Goal: Find specific page/section: Find specific page/section

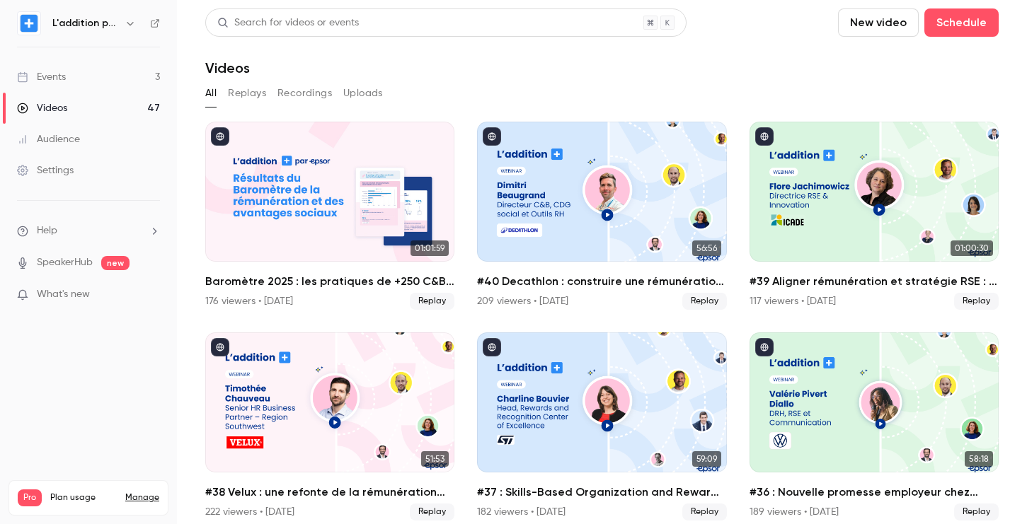
click at [129, 74] on link "Events 3" at bounding box center [88, 77] width 177 height 31
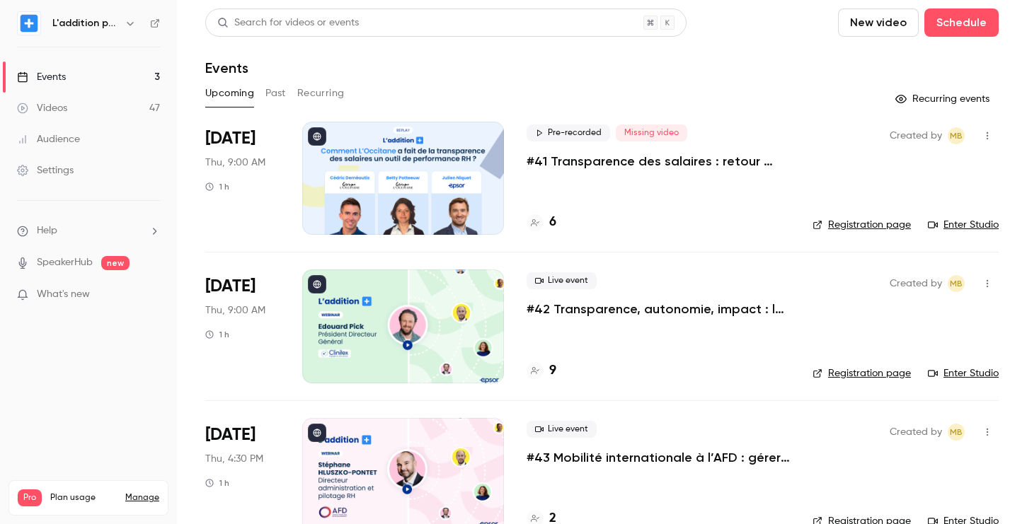
click at [573, 161] on p "#41 Transparence des salaires : retour d'expérience de L'Occitane" at bounding box center [658, 161] width 263 height 17
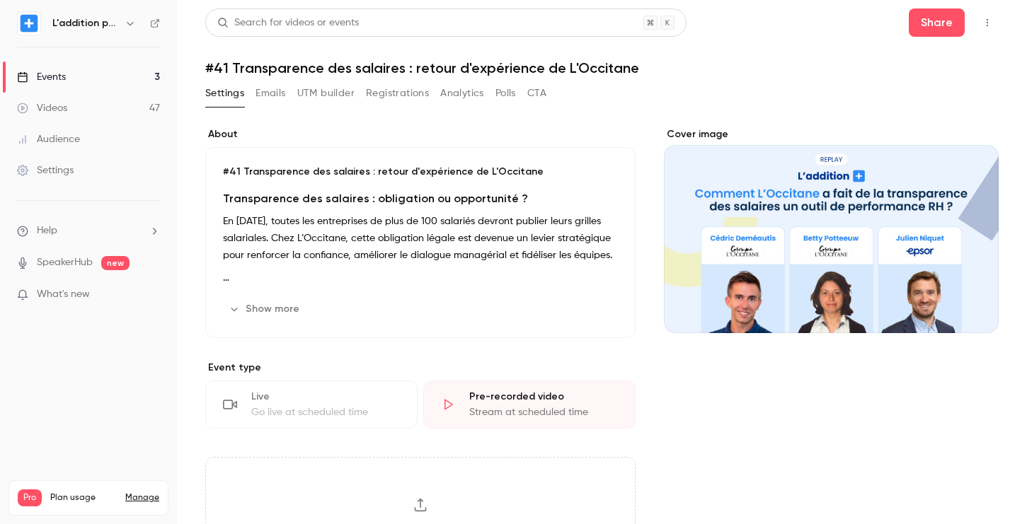
click at [334, 98] on button "UTM builder" at bounding box center [325, 93] width 57 height 23
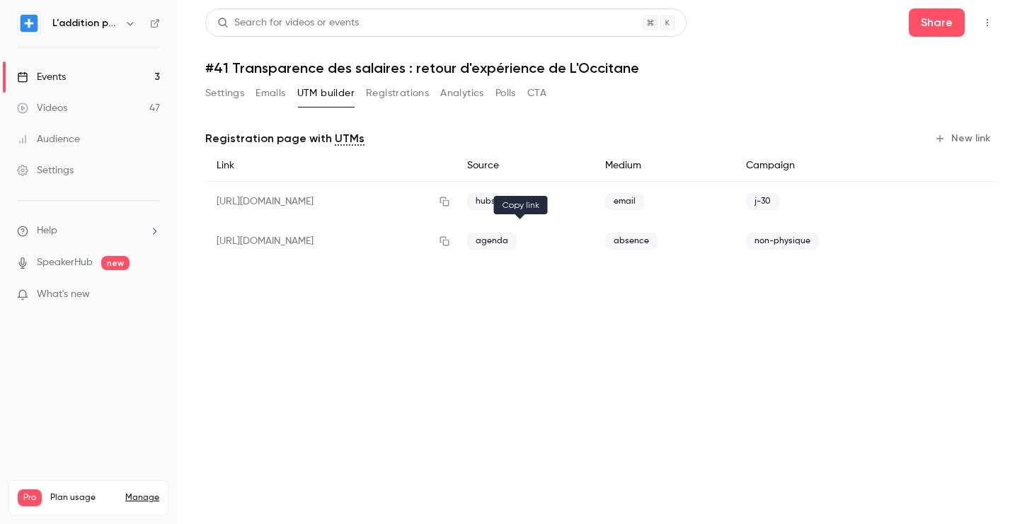
click at [450, 239] on icon "button" at bounding box center [444, 241] width 11 height 10
click at [118, 79] on link "Events 3" at bounding box center [88, 77] width 177 height 31
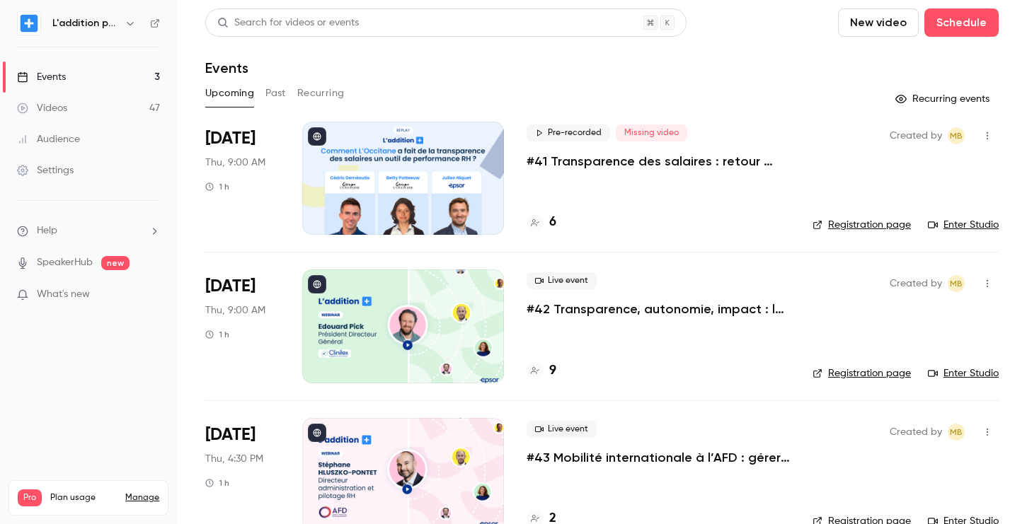
scroll to position [33, 0]
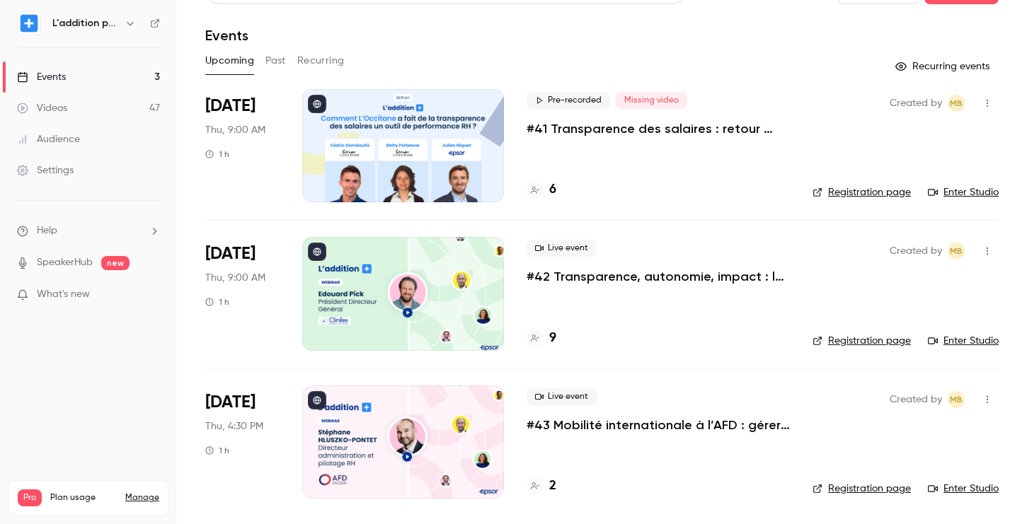
click at [550, 340] on h4 "9" at bounding box center [552, 338] width 7 height 19
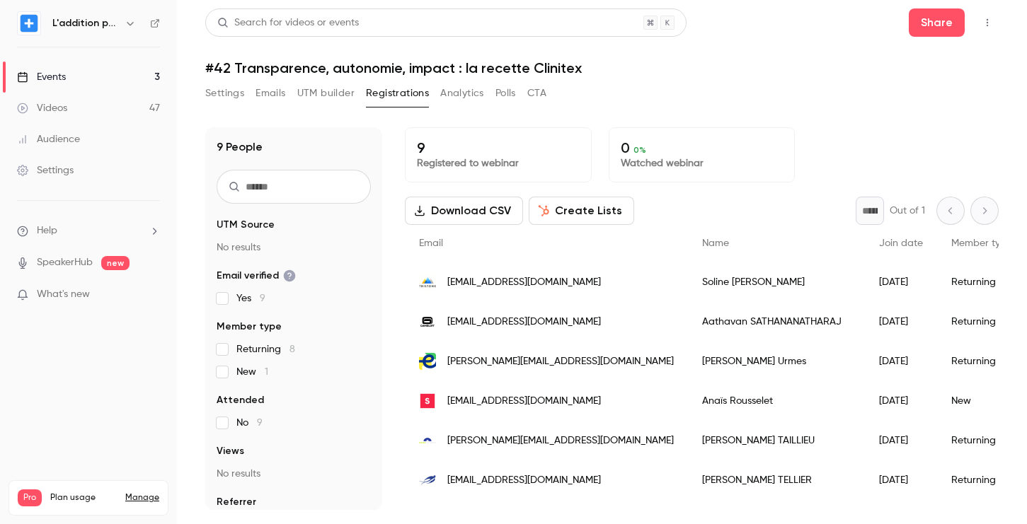
click at [62, 79] on div "Events" at bounding box center [41, 77] width 49 height 14
